Goal: Transaction & Acquisition: Purchase product/service

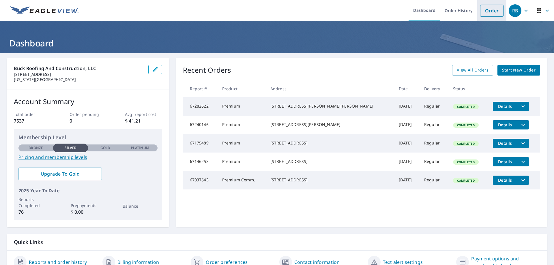
click at [493, 11] on link "Order" at bounding box center [491, 11] width 23 height 12
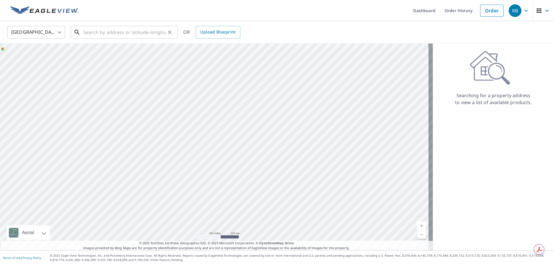
click at [154, 28] on input "text" at bounding box center [124, 32] width 82 height 16
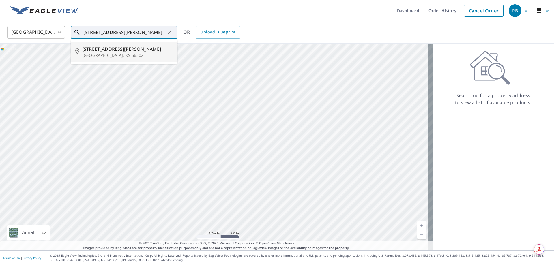
click at [135, 54] on p "[GEOGRAPHIC_DATA], KS 66502" at bounding box center [127, 55] width 91 height 6
type input "[STREET_ADDRESS][PERSON_NAME][PERSON_NAME]"
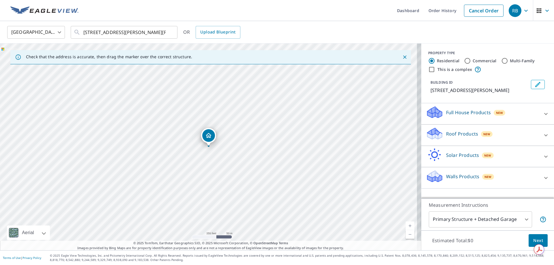
click at [494, 130] on div "Roof Products New" at bounding box center [482, 135] width 113 height 16
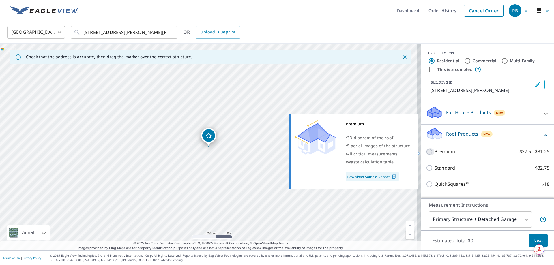
click at [426, 153] on input "Premium $27.5 - $81.25" at bounding box center [430, 151] width 9 height 7
checkbox input "true"
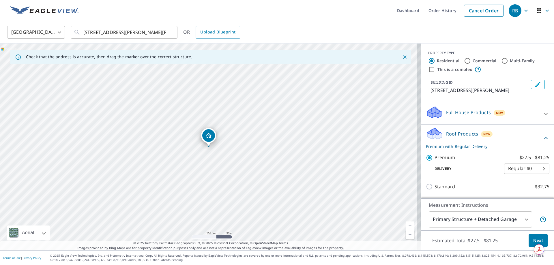
click at [537, 242] on span "Next" at bounding box center [538, 240] width 10 height 7
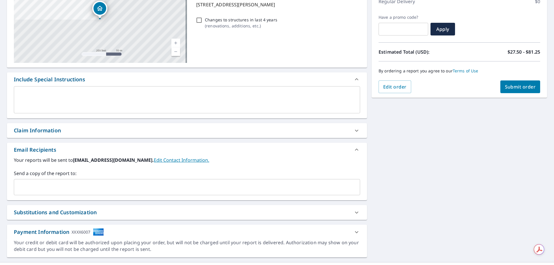
scroll to position [98, 0]
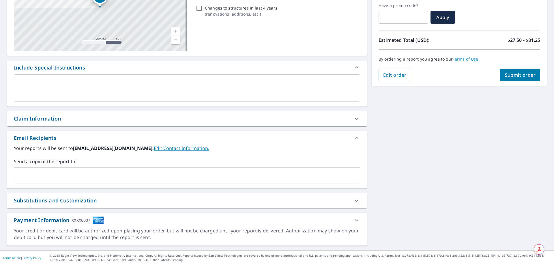
click at [136, 170] on input "text" at bounding box center [182, 175] width 332 height 11
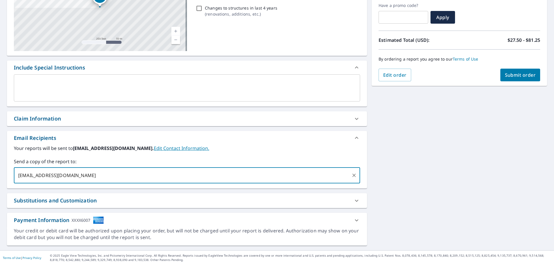
type input "[EMAIL_ADDRESS][DOMAIN_NAME]"
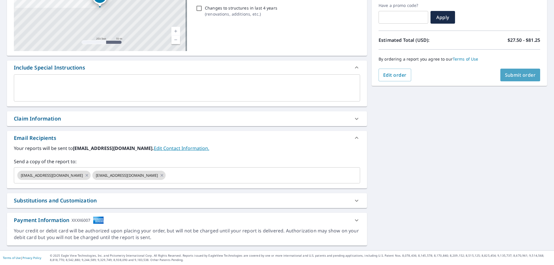
click at [520, 74] on span "Submit order" at bounding box center [520, 75] width 31 height 6
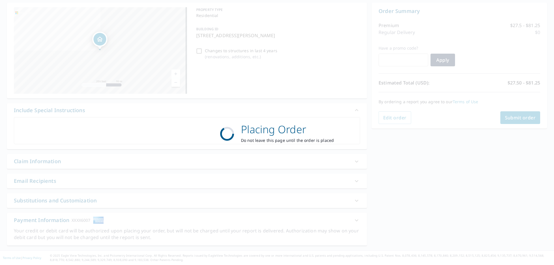
scroll to position [55, 0]
